Goal: Communication & Community: Answer question/provide support

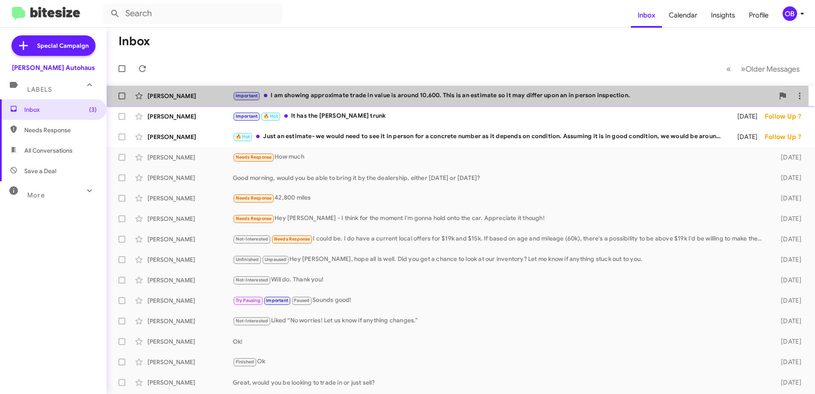
click at [309, 97] on div "Important I am showing approximate trade in value is around 10,600. This is an …" at bounding box center [504, 96] width 542 height 10
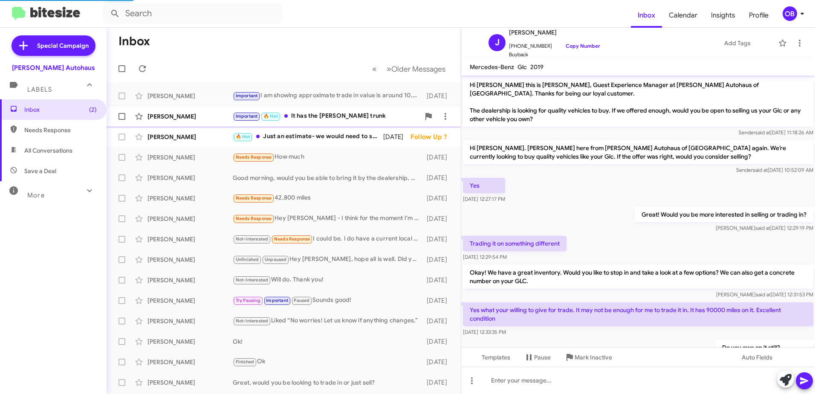
scroll to position [209, 0]
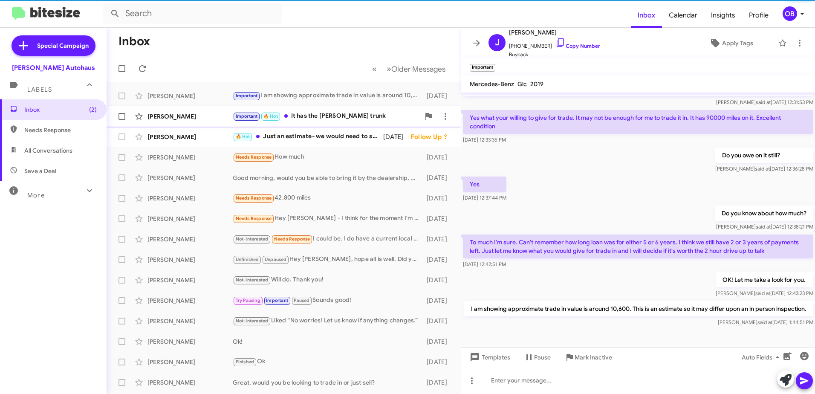
click at [340, 118] on div "Important 🔥 Hot It has the [PERSON_NAME] trunk" at bounding box center [326, 116] width 187 height 10
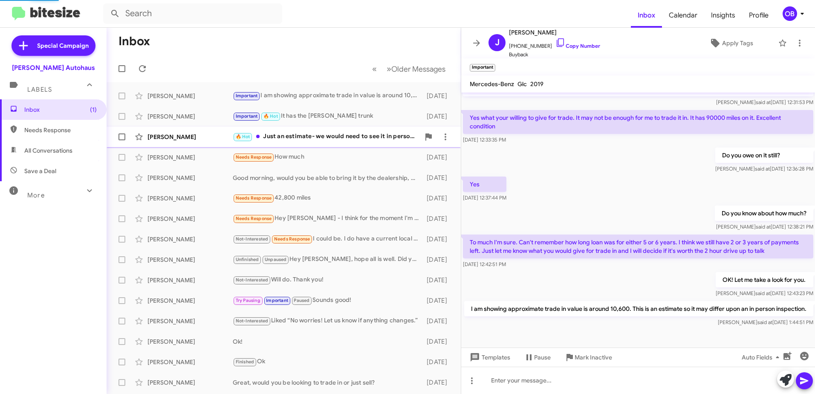
scroll to position [261, 0]
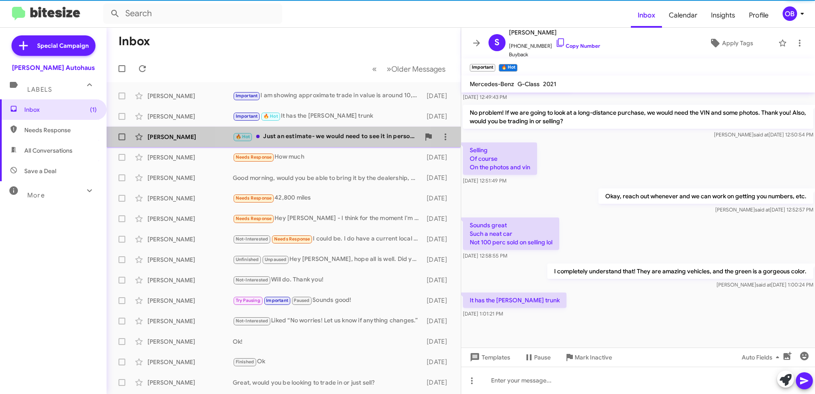
click at [334, 136] on div "🔥 Hot Just an estimate- we would need to see it in person for a concrete number…" at bounding box center [326, 137] width 187 height 10
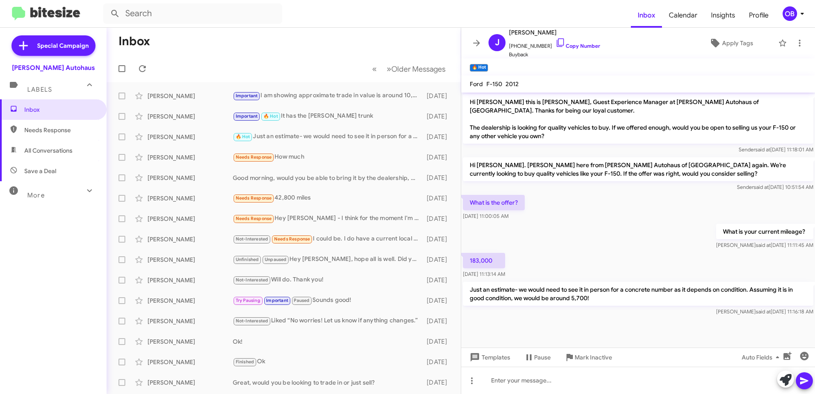
click at [57, 148] on span "All Conversations" at bounding box center [48, 150] width 48 height 9
type input "in:all-conversations"
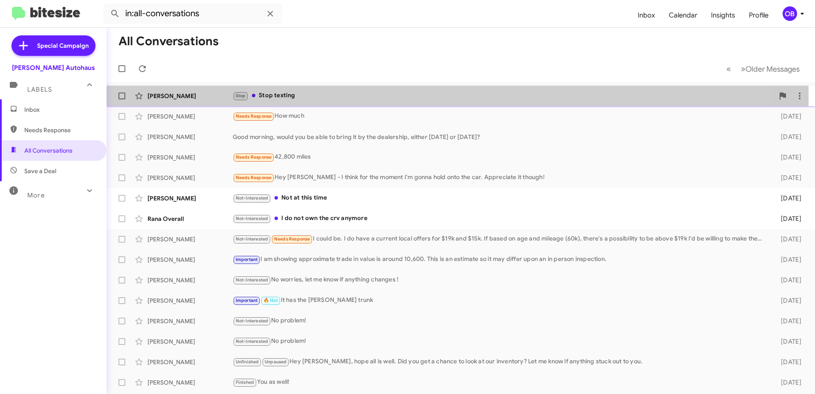
click at [356, 97] on div "Stop Stop texting" at bounding box center [504, 96] width 542 height 10
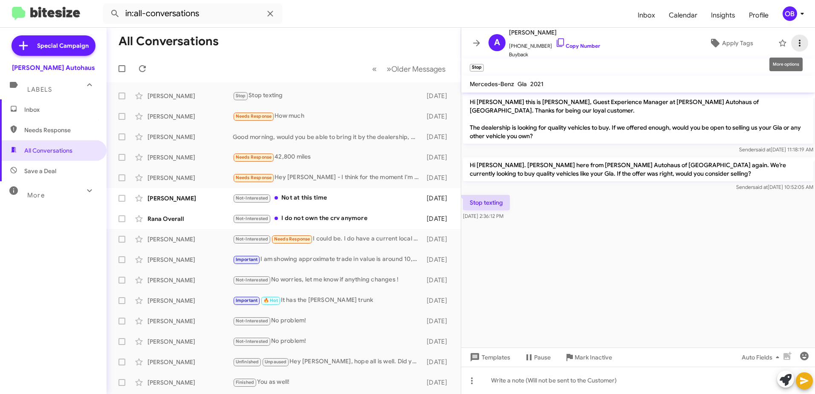
click at [795, 40] on icon at bounding box center [800, 43] width 10 height 10
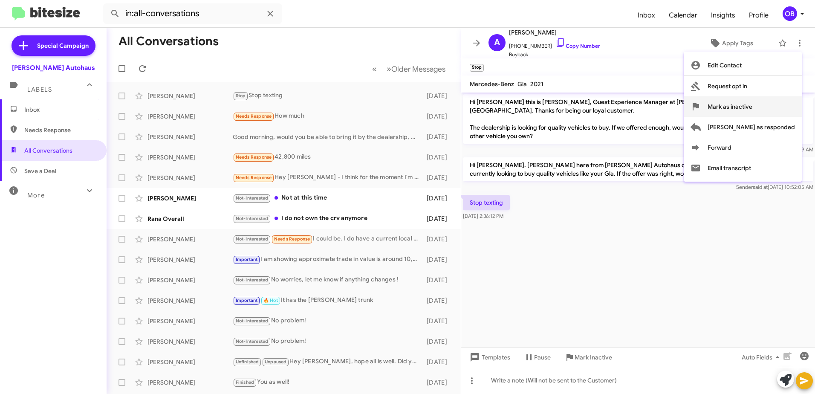
click at [753, 106] on span "Mark as inactive" at bounding box center [730, 106] width 45 height 20
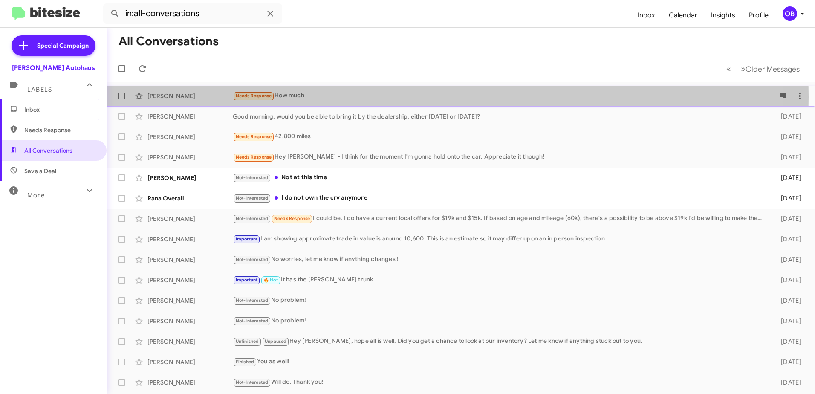
click at [308, 97] on div "Needs Response How much" at bounding box center [504, 96] width 542 height 10
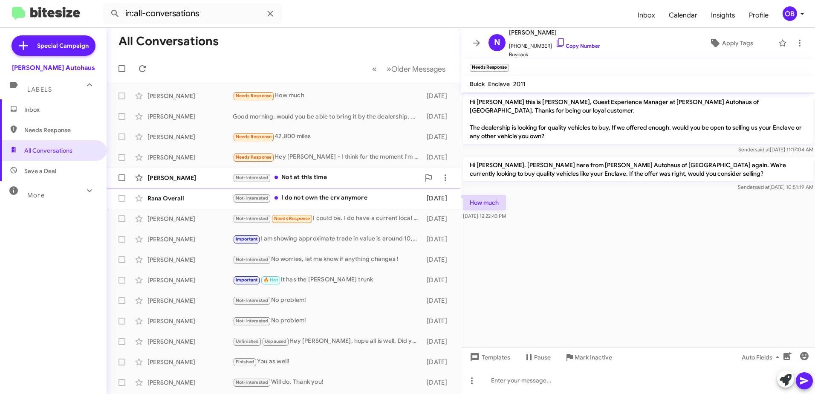
click at [364, 180] on div "Not-Interested Not at this time" at bounding box center [326, 178] width 187 height 10
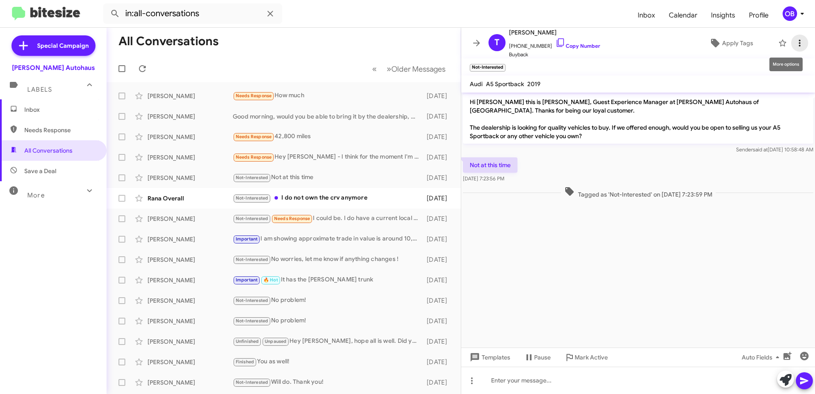
click at [795, 44] on icon at bounding box center [800, 43] width 10 height 10
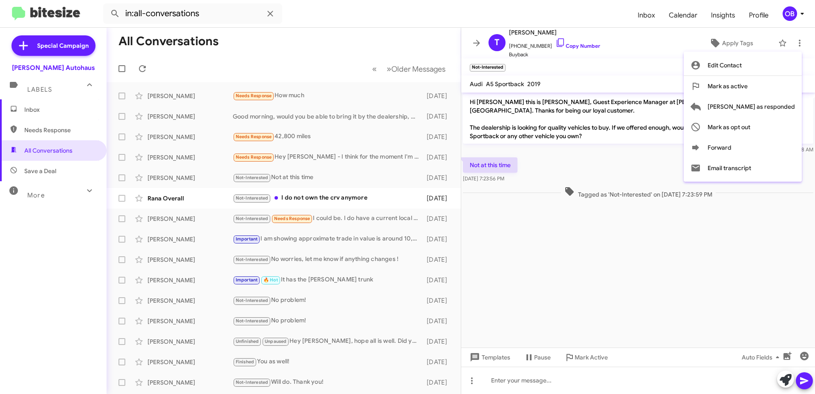
click at [351, 224] on div at bounding box center [407, 197] width 815 height 394
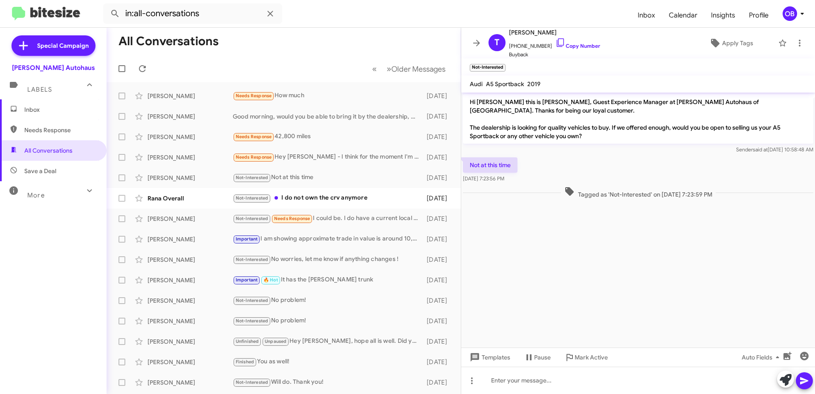
click at [351, 224] on div "[PERSON_NAME] Not-Interested Needs Response I could be. I do have a current loc…" at bounding box center [283, 218] width 341 height 17
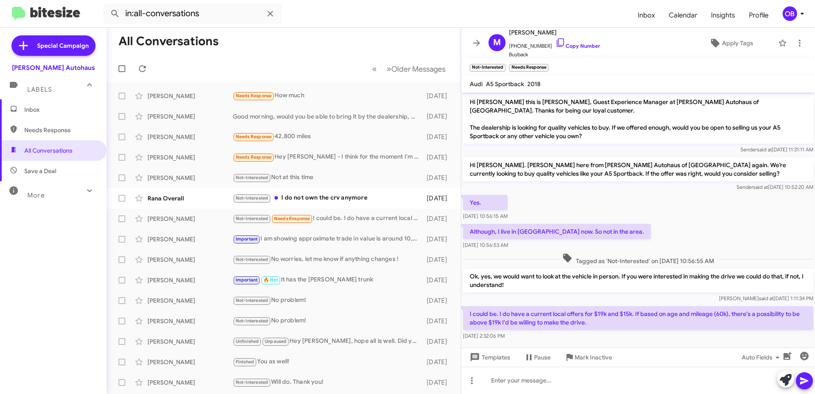
scroll to position [9, 0]
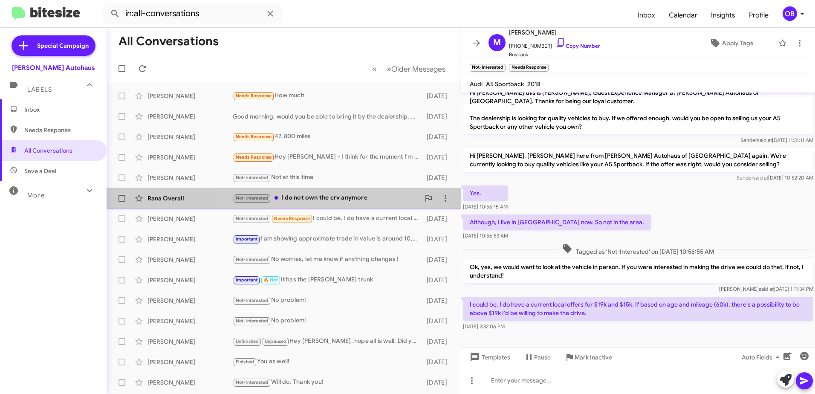
click at [334, 203] on div "Not-Interested I do not own the crv anymore" at bounding box center [326, 198] width 187 height 10
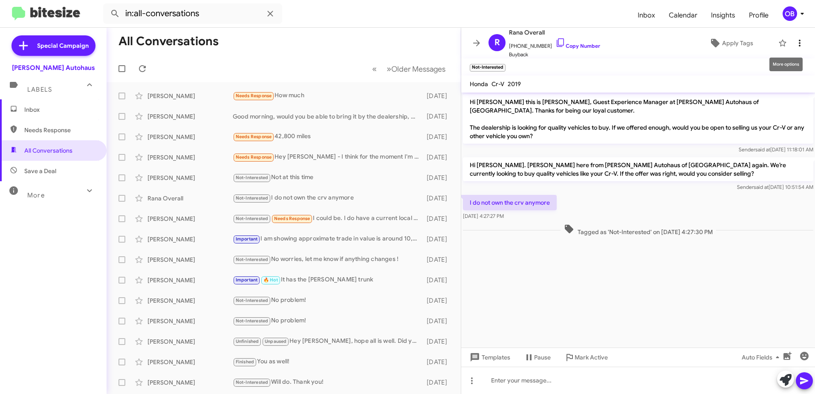
click at [795, 45] on icon at bounding box center [800, 43] width 10 height 10
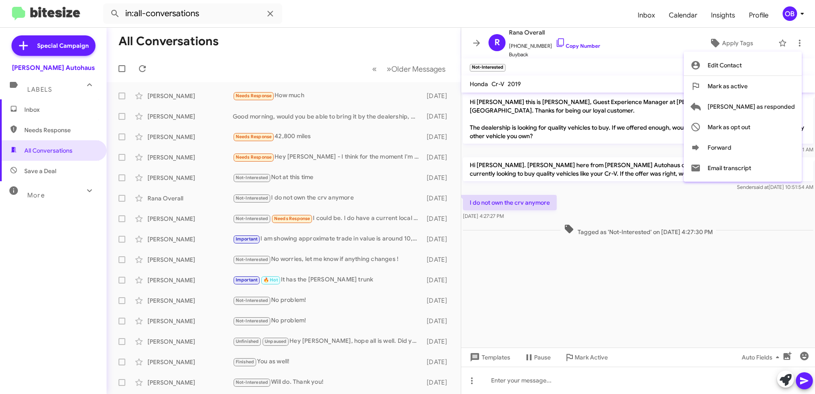
click at [359, 45] on div at bounding box center [407, 197] width 815 height 394
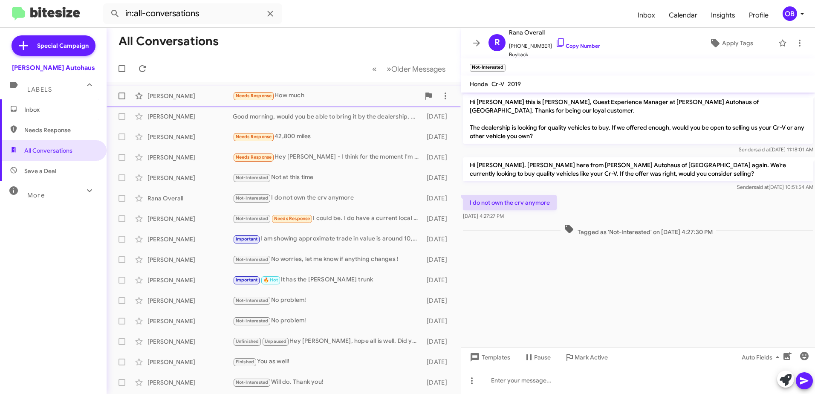
click at [328, 95] on div "Needs Response How much" at bounding box center [326, 96] width 187 height 10
